Goal: Book appointment/travel/reservation

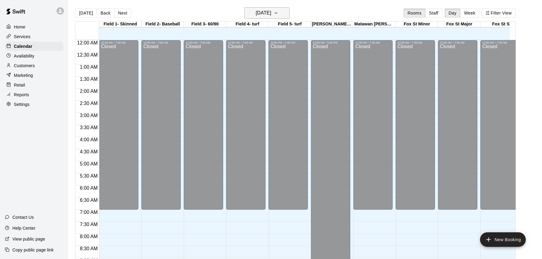
scroll to position [337, 0]
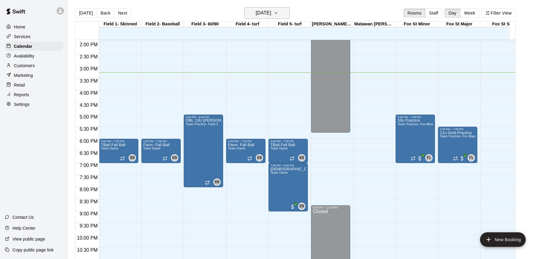
click at [278, 12] on icon "button" at bounding box center [276, 12] width 5 height 7
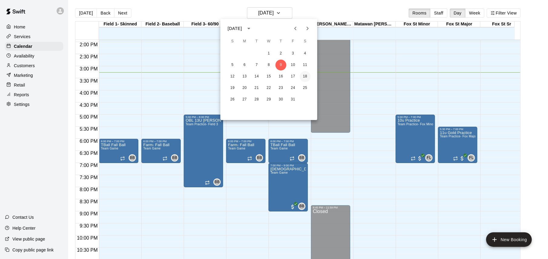
click at [305, 76] on button "18" at bounding box center [305, 76] width 11 height 11
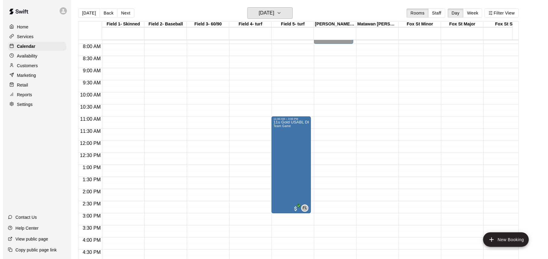
scroll to position [176, 0]
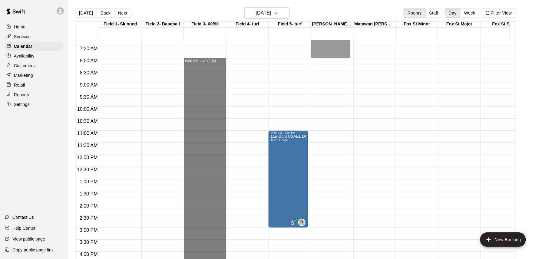
drag, startPoint x: 205, startPoint y: 61, endPoint x: 204, endPoint y: 261, distance: 200.9
click at [204, 259] on html "Home Services Calendar Availability Customers Marketing Retail Reports Settings…" at bounding box center [271, 134] width 542 height 269
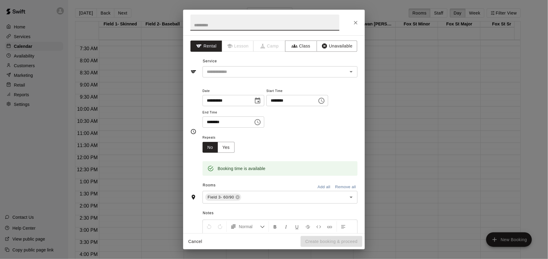
click at [261, 123] on icon "Choose time, selected time is 4:30 PM" at bounding box center [257, 122] width 7 height 7
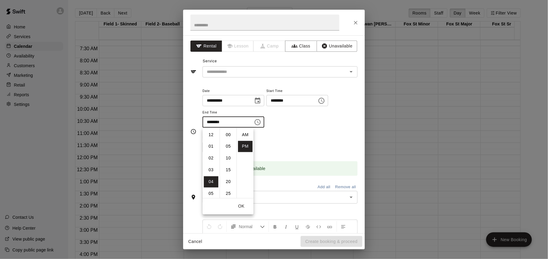
scroll to position [11, 0]
click at [211, 193] on li "09" at bounding box center [211, 193] width 15 height 11
type input "********"
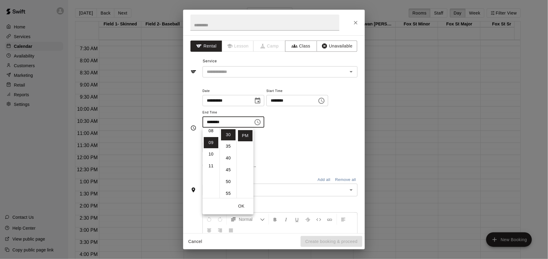
scroll to position [106, 0]
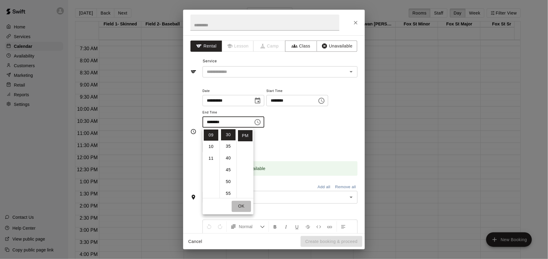
click at [242, 206] on button "OK" at bounding box center [240, 206] width 19 height 11
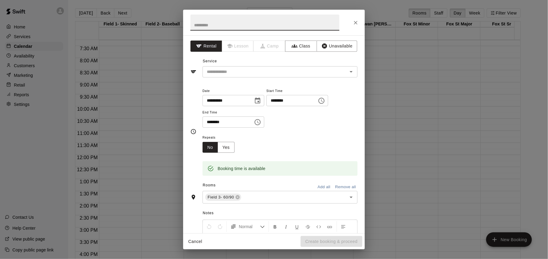
click at [269, 26] on input "text" at bounding box center [264, 23] width 149 height 16
type input "*********"
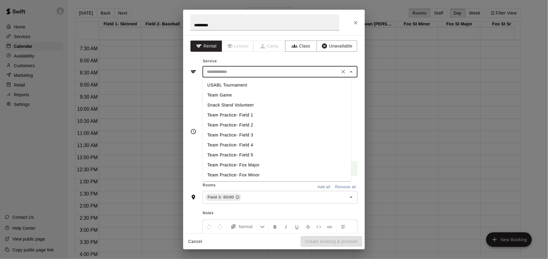
click at [254, 72] on input "text" at bounding box center [270, 72] width 133 height 8
click at [241, 85] on li "USABL Tournament" at bounding box center [276, 85] width 149 height 10
type input "**********"
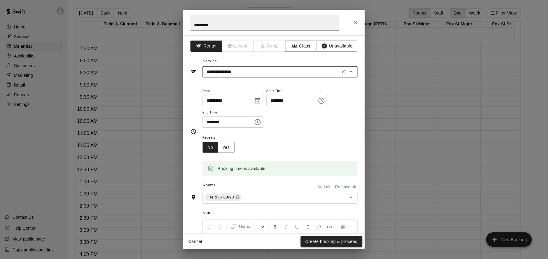
click at [331, 242] on button "Create booking & proceed" at bounding box center [331, 241] width 62 height 11
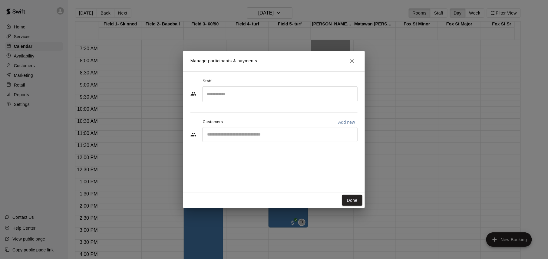
click at [283, 96] on input "Search staff" at bounding box center [279, 94] width 149 height 11
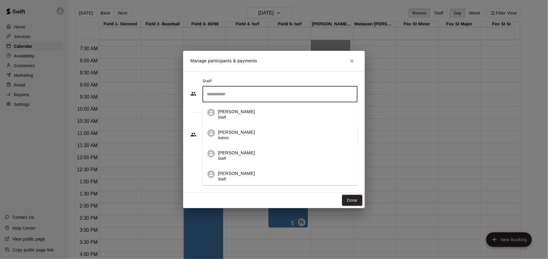
scroll to position [41, 0]
click at [264, 171] on div "[PERSON_NAME] Owner" at bounding box center [285, 177] width 135 height 12
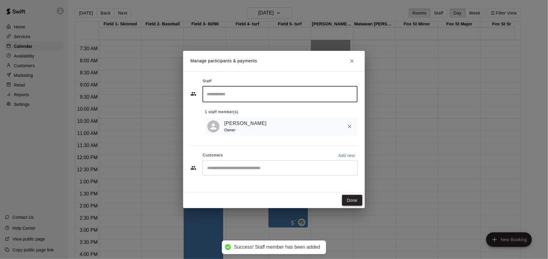
click at [352, 200] on button "Done" at bounding box center [352, 200] width 20 height 11
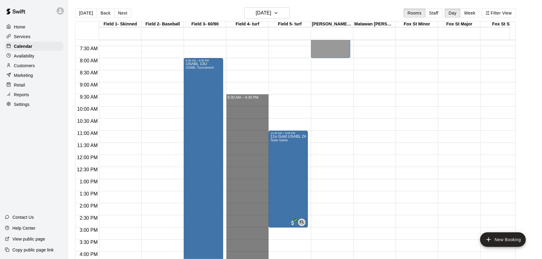
drag, startPoint x: 234, startPoint y: 97, endPoint x: 265, endPoint y: 261, distance: 167.0
click at [265, 259] on html "Home Services Calendar Availability Customers Marketing Retail Reports Settings…" at bounding box center [271, 134] width 542 height 269
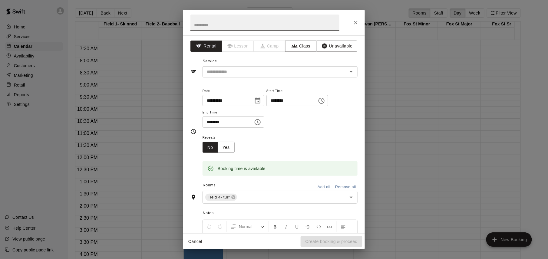
click at [261, 123] on icon "Choose time, selected time is 4:30 PM" at bounding box center [257, 122] width 7 height 7
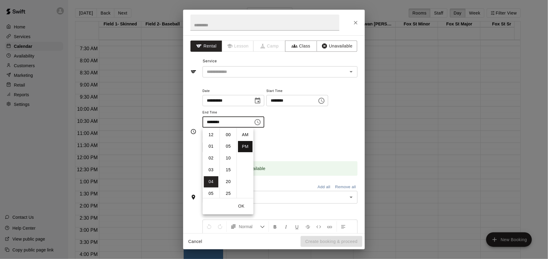
scroll to position [11, 0]
click at [209, 169] on li "07" at bounding box center [211, 170] width 15 height 11
type input "********"
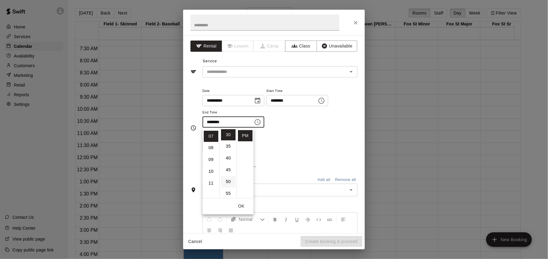
scroll to position [83, 0]
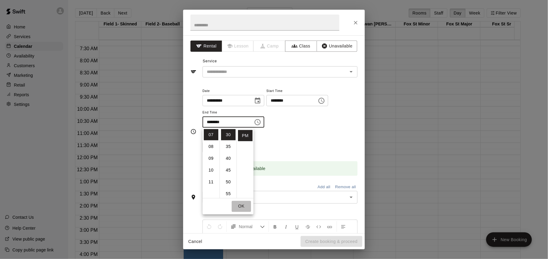
click at [241, 206] on button "OK" at bounding box center [240, 206] width 19 height 11
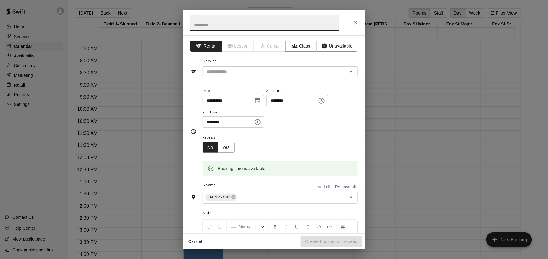
click at [251, 25] on input "text" at bounding box center [264, 23] width 149 height 16
click at [251, 68] on div "​" at bounding box center [279, 71] width 155 height 11
type input "*********"
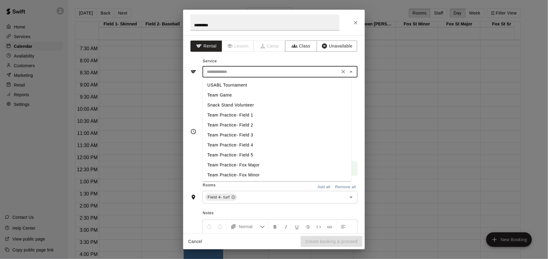
click at [242, 87] on li "USABL Tournament" at bounding box center [276, 85] width 149 height 10
type input "**********"
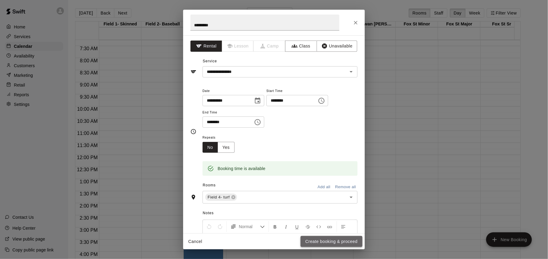
click at [341, 241] on button "Create booking & proceed" at bounding box center [331, 241] width 62 height 11
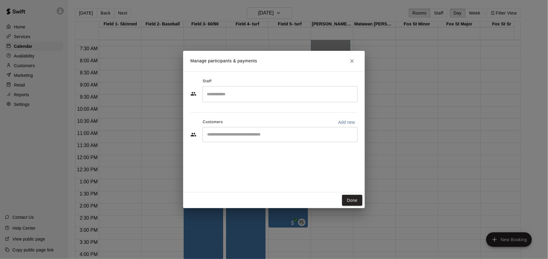
click at [310, 96] on input "Search staff" at bounding box center [279, 94] width 149 height 11
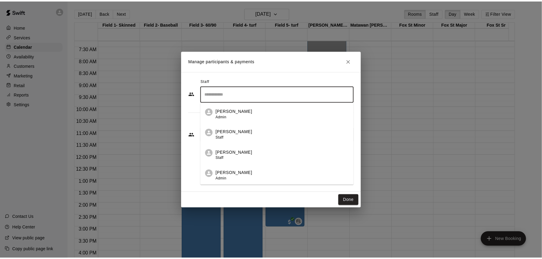
scroll to position [41, 0]
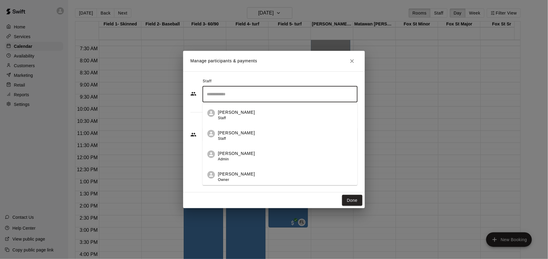
click at [288, 178] on div "[PERSON_NAME] Owner" at bounding box center [285, 177] width 135 height 12
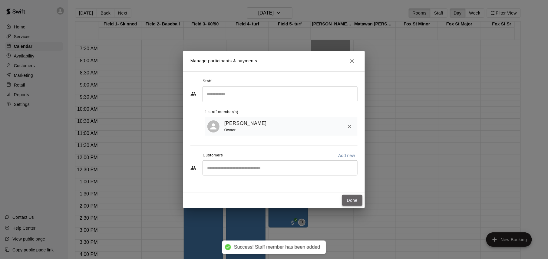
click at [350, 201] on button "Done" at bounding box center [352, 200] width 20 height 11
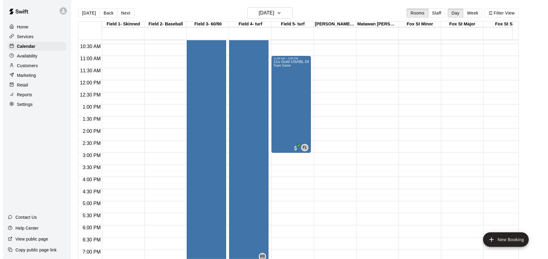
scroll to position [257, 0]
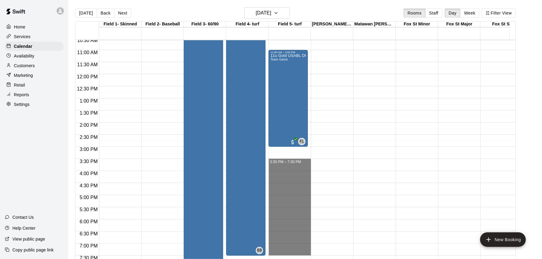
drag, startPoint x: 297, startPoint y: 162, endPoint x: 303, endPoint y: 252, distance: 90.4
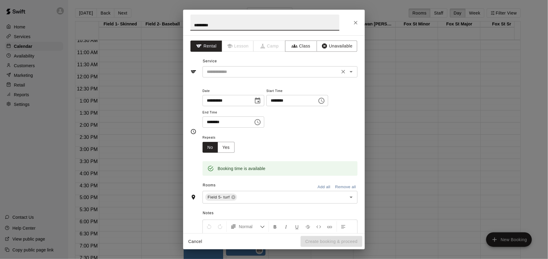
type input "*********"
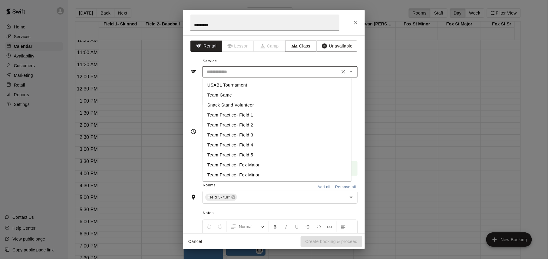
click at [255, 72] on input "text" at bounding box center [270, 72] width 133 height 8
click at [251, 83] on li "USABL Tournament" at bounding box center [276, 85] width 149 height 10
type input "**********"
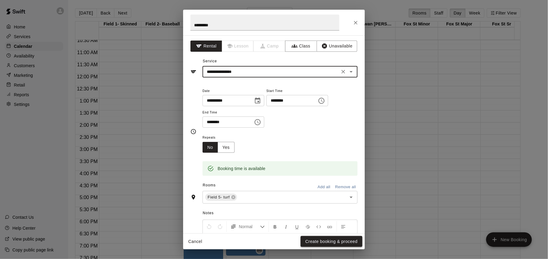
click at [341, 241] on button "Create booking & proceed" at bounding box center [331, 241] width 62 height 11
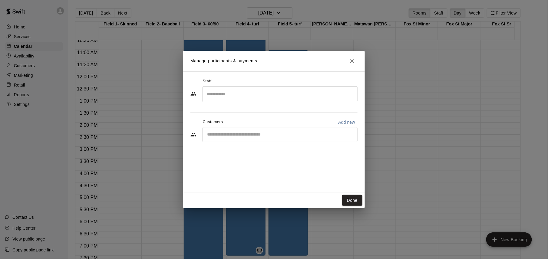
click at [278, 93] on input "Search staff" at bounding box center [279, 94] width 149 height 11
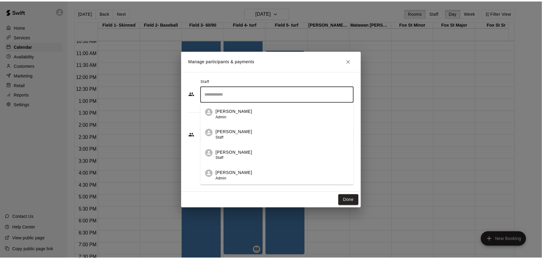
scroll to position [41, 0]
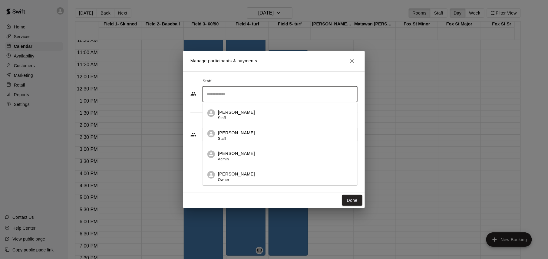
click at [274, 177] on div "[PERSON_NAME] Owner" at bounding box center [285, 177] width 135 height 12
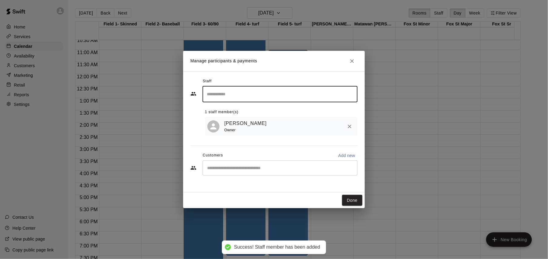
click at [353, 199] on button "Done" at bounding box center [352, 200] width 20 height 11
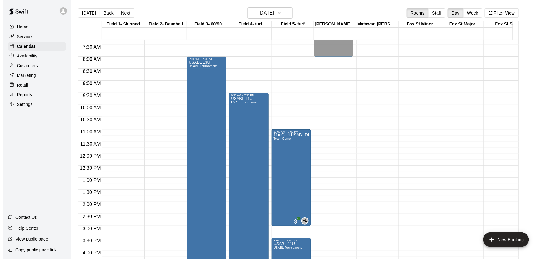
scroll to position [176, 0]
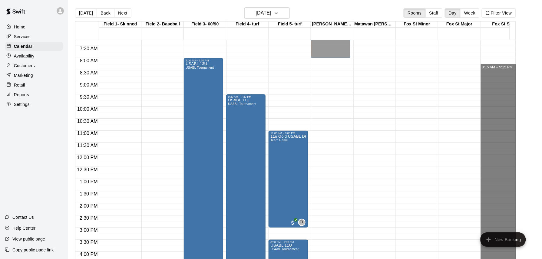
drag, startPoint x: 491, startPoint y: 67, endPoint x: 502, endPoint y: 280, distance: 212.7
click at [502, 259] on html "Home Services Calendar Availability Customers Marketing Retail Reports Settings…" at bounding box center [271, 134] width 542 height 269
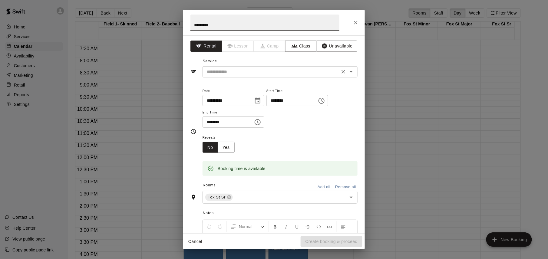
type input "*********"
click at [252, 70] on input "text" at bounding box center [270, 72] width 133 height 8
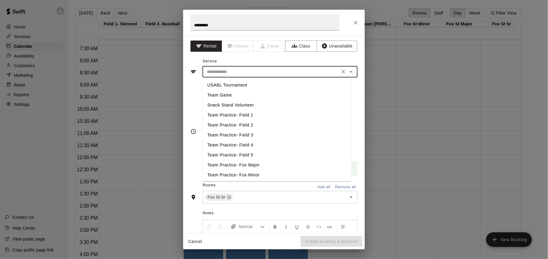
click at [244, 86] on li "USABL Tournament" at bounding box center [276, 85] width 149 height 10
type input "**********"
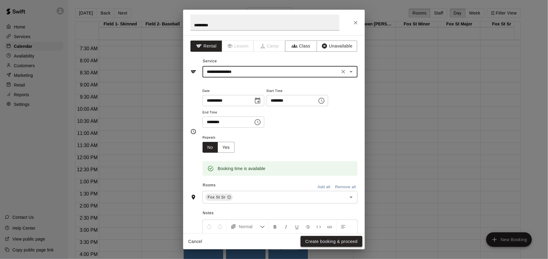
click at [334, 241] on button "Create booking & proceed" at bounding box center [331, 241] width 62 height 11
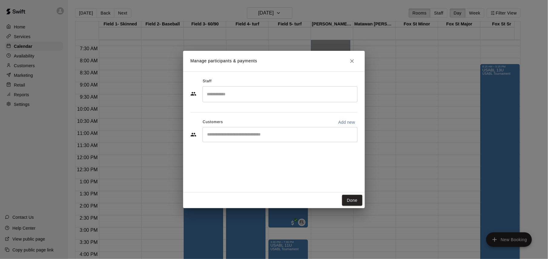
click at [302, 92] on input "Search staff" at bounding box center [279, 94] width 149 height 11
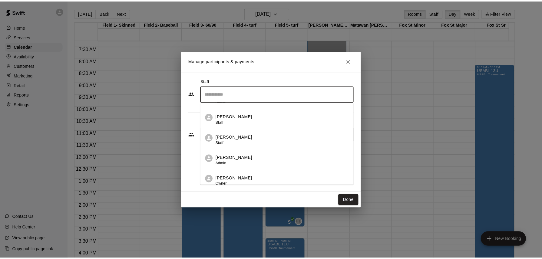
scroll to position [41, 0]
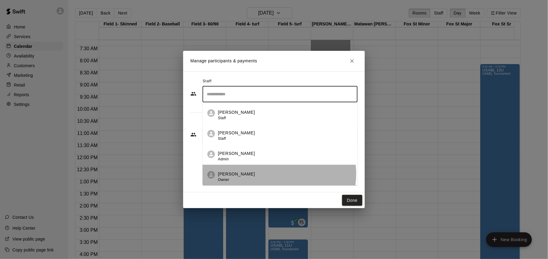
click at [279, 174] on div "[PERSON_NAME] Owner" at bounding box center [285, 177] width 135 height 12
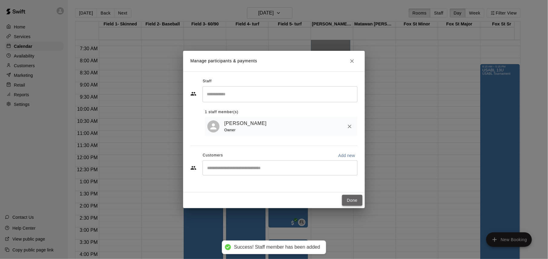
click at [352, 202] on button "Done" at bounding box center [352, 200] width 20 height 11
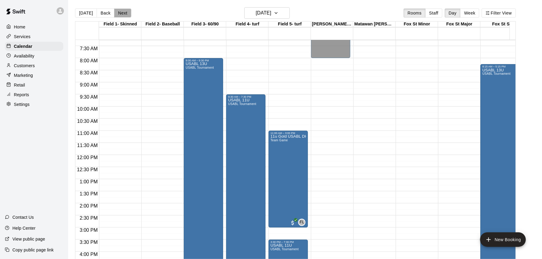
click at [122, 13] on button "Next" at bounding box center [122, 12] width 17 height 9
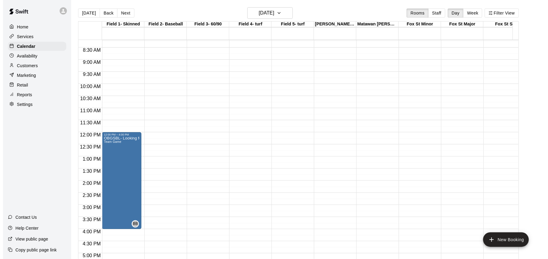
scroll to position [216, 0]
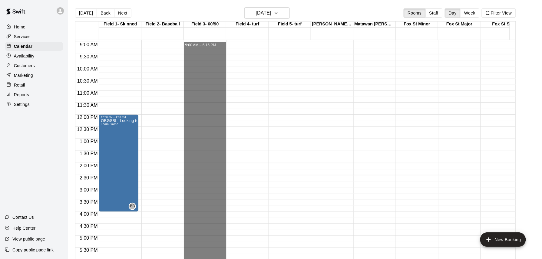
drag, startPoint x: 206, startPoint y: 44, endPoint x: 207, endPoint y: 267, distance: 222.7
click at [207, 259] on html "Home Services Calendar Availability Customers Marketing Retail Reports Settings…" at bounding box center [271, 134] width 542 height 269
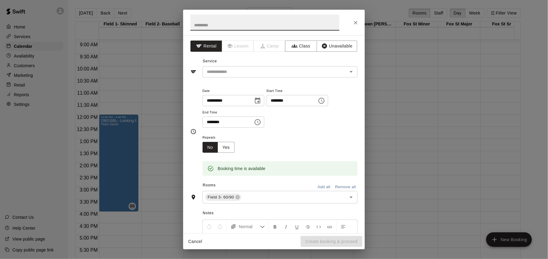
click at [261, 123] on icon "Choose time, selected time is 6:15 PM" at bounding box center [257, 122] width 7 height 7
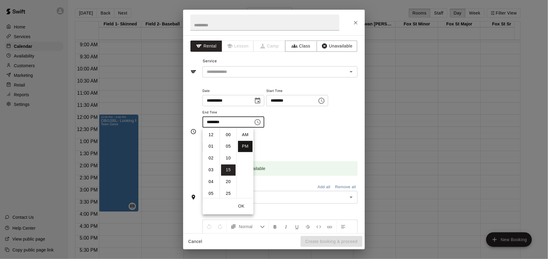
scroll to position [11, 0]
click at [212, 157] on li "08" at bounding box center [211, 158] width 15 height 11
type input "********"
click at [241, 206] on button "OK" at bounding box center [240, 206] width 19 height 11
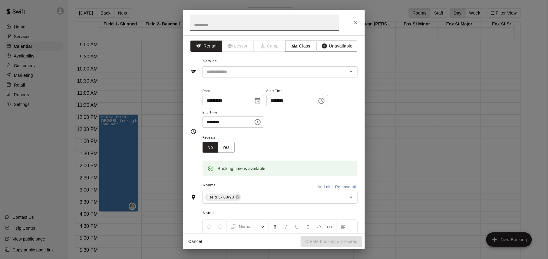
click at [266, 23] on input "text" at bounding box center [264, 23] width 149 height 16
type input "*********"
click at [258, 74] on input "text" at bounding box center [270, 72] width 133 height 8
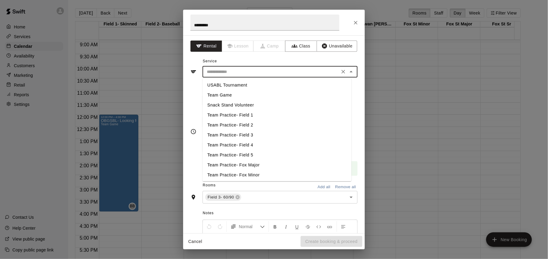
click at [247, 85] on li "USABL Tournament" at bounding box center [276, 85] width 149 height 10
type input "**********"
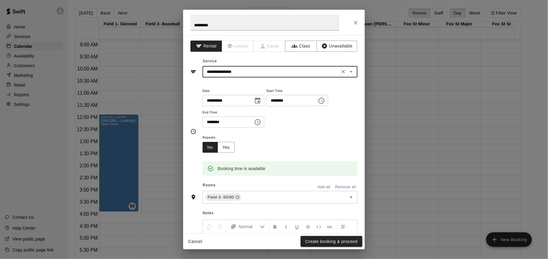
click at [342, 244] on button "Create booking & proceed" at bounding box center [331, 241] width 62 height 11
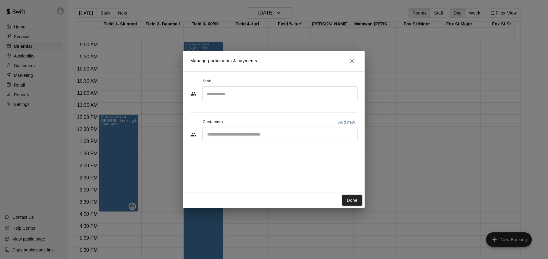
click at [269, 96] on input "Search staff" at bounding box center [279, 94] width 149 height 11
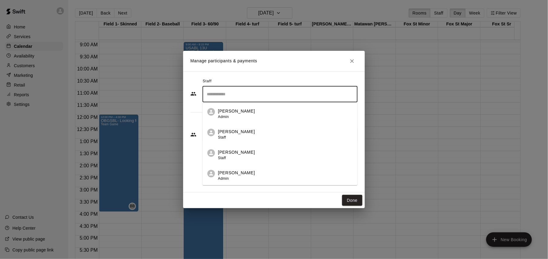
scroll to position [41, 0]
click at [274, 176] on div "[PERSON_NAME] Owner" at bounding box center [285, 177] width 135 height 12
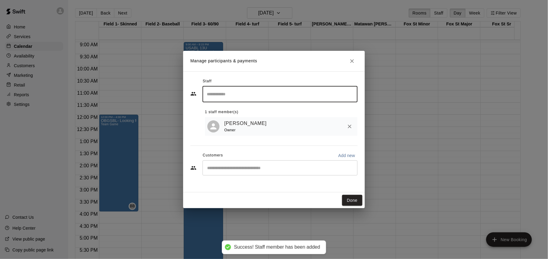
click at [354, 200] on button "Done" at bounding box center [352, 200] width 20 height 11
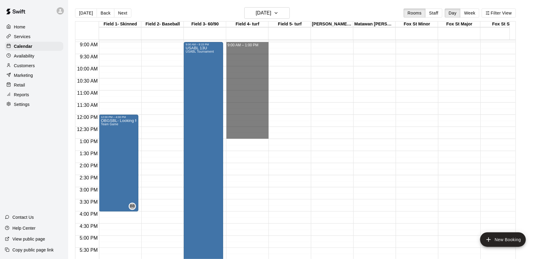
drag, startPoint x: 248, startPoint y: 44, endPoint x: 251, endPoint y: 139, distance: 95.4
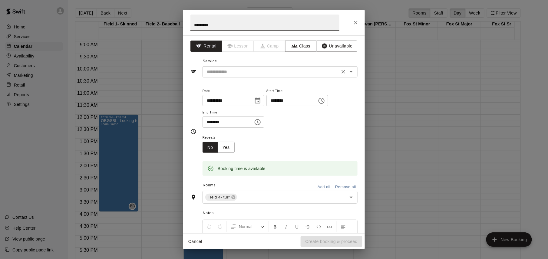
type input "*********"
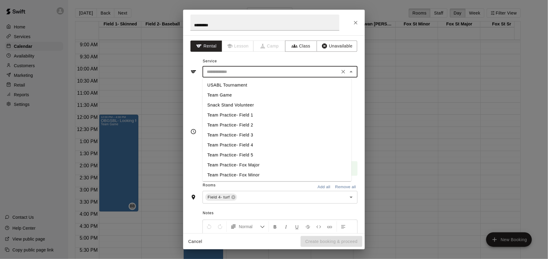
click at [267, 74] on input "text" at bounding box center [270, 72] width 133 height 8
click at [255, 83] on li "USABL Tournament" at bounding box center [276, 85] width 149 height 10
type input "**********"
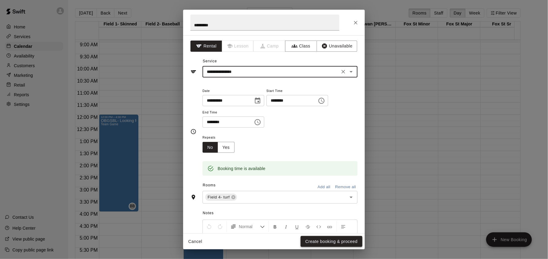
click at [340, 240] on button "Create booking & proceed" at bounding box center [331, 241] width 62 height 11
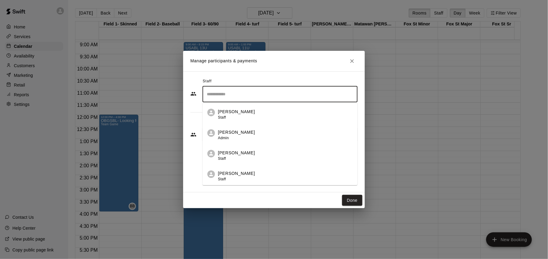
click at [279, 91] on input "Search staff" at bounding box center [279, 94] width 149 height 11
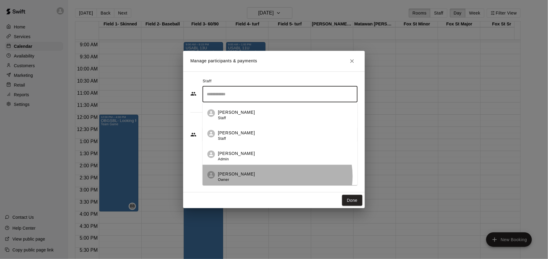
click at [276, 177] on div "[PERSON_NAME] Owner" at bounding box center [285, 177] width 135 height 12
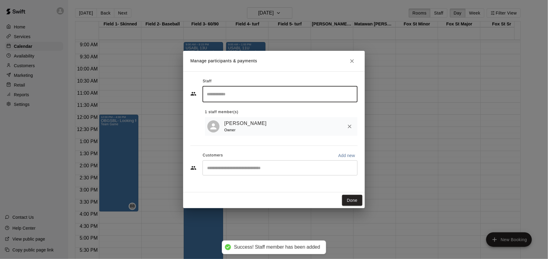
click at [351, 198] on button "Done" at bounding box center [352, 200] width 20 height 11
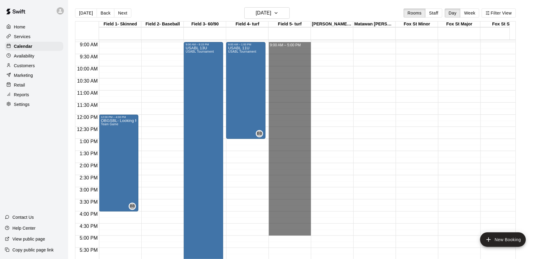
drag, startPoint x: 288, startPoint y: 45, endPoint x: 292, endPoint y: 234, distance: 189.5
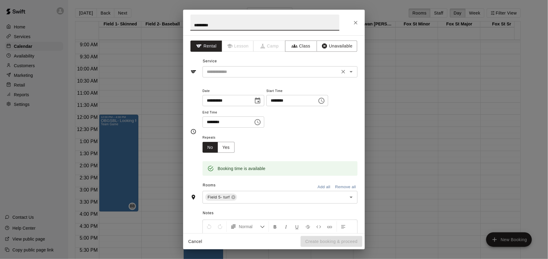
type input "*********"
click at [246, 72] on input "text" at bounding box center [270, 72] width 133 height 8
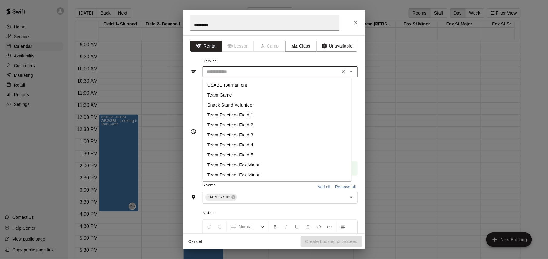
click at [240, 86] on li "USABL Tournament" at bounding box center [276, 85] width 149 height 10
type input "**********"
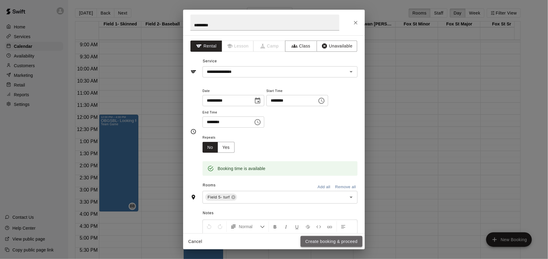
click at [338, 243] on button "Create booking & proceed" at bounding box center [331, 241] width 62 height 11
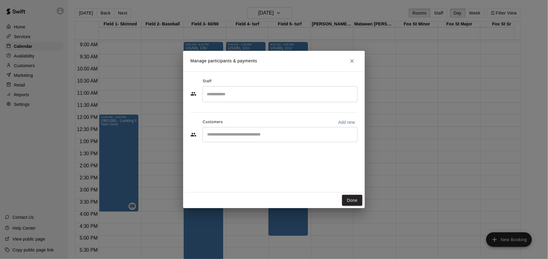
click at [271, 92] on input "Search staff" at bounding box center [279, 94] width 149 height 11
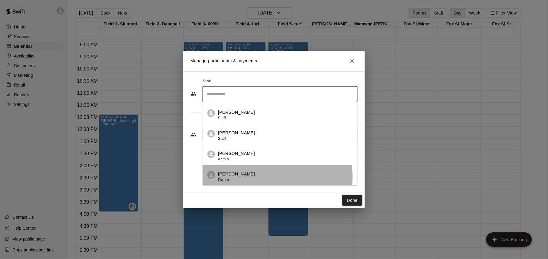
click at [272, 177] on div "[PERSON_NAME] Owner" at bounding box center [285, 177] width 135 height 12
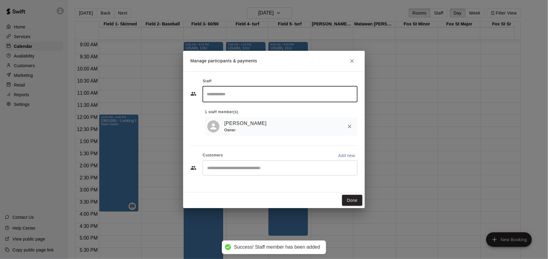
click at [351, 199] on button "Done" at bounding box center [352, 200] width 20 height 11
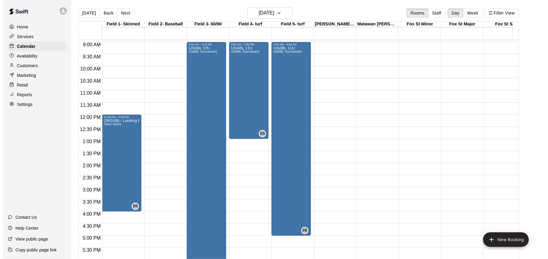
scroll to position [176, 0]
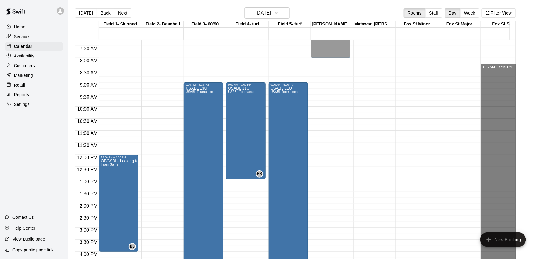
drag, startPoint x: 493, startPoint y: 68, endPoint x: 501, endPoint y: 279, distance: 211.1
click at [501, 259] on html "Home Services Calendar Availability Customers Marketing Retail Reports Settings…" at bounding box center [271, 134] width 542 height 269
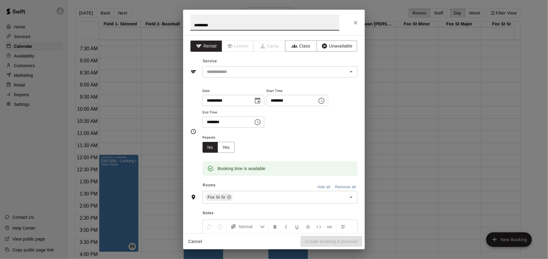
type input "*********"
click at [260, 65] on div "Service ​" at bounding box center [273, 67] width 167 height 21
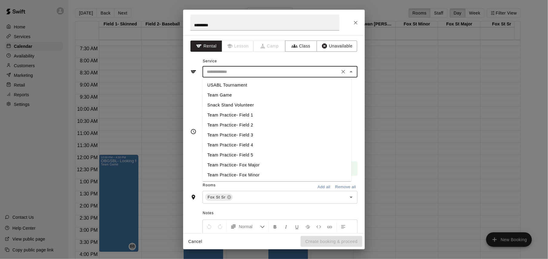
click at [258, 74] on input "text" at bounding box center [270, 72] width 133 height 8
click at [240, 82] on li "USABL Tournament" at bounding box center [276, 85] width 149 height 10
type input "**********"
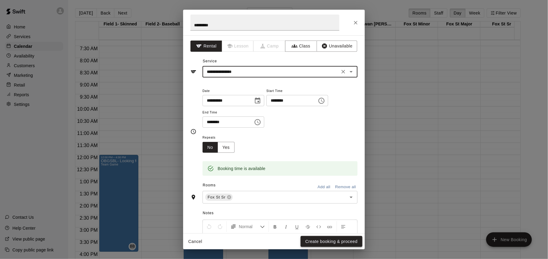
click at [334, 244] on button "Create booking & proceed" at bounding box center [331, 241] width 62 height 11
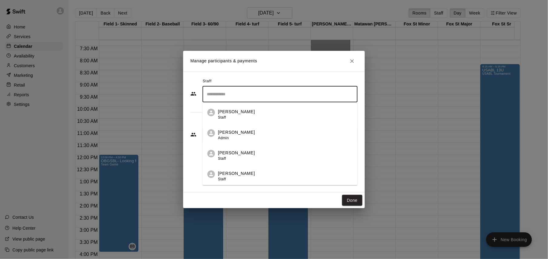
click at [267, 89] on input "Search staff" at bounding box center [279, 94] width 149 height 11
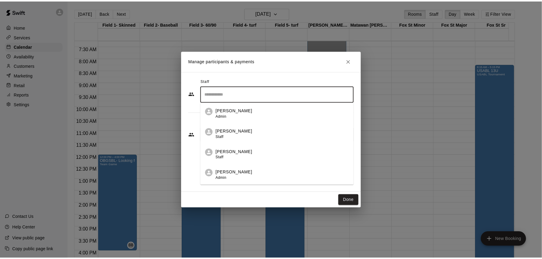
scroll to position [41, 0]
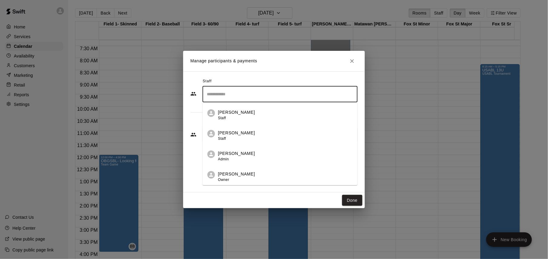
click at [265, 178] on div "[PERSON_NAME] Owner" at bounding box center [285, 177] width 135 height 12
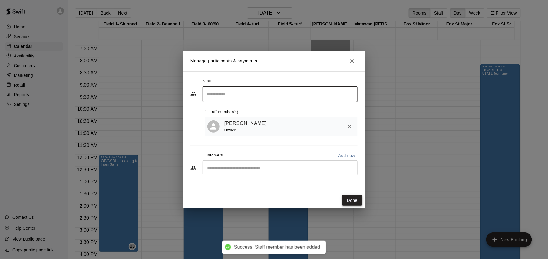
click at [351, 200] on button "Done" at bounding box center [352, 200] width 20 height 11
